Goal: Submit feedback/report problem

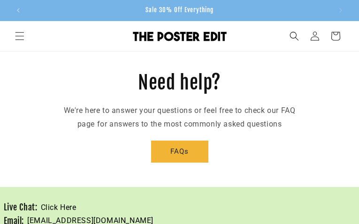
type input "********"
type input "**********"
